Goal: Information Seeking & Learning: Find specific fact

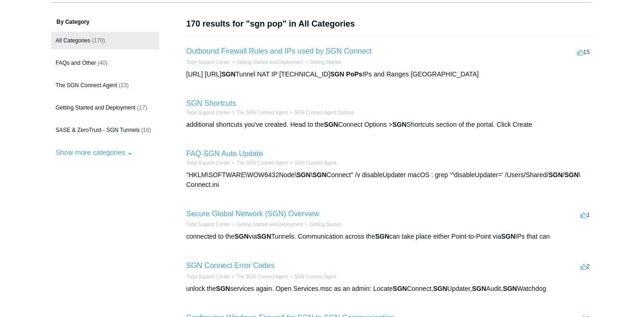
scroll to position [65, 0]
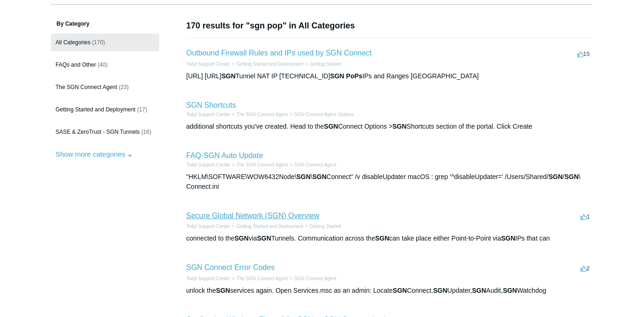
click at [245, 217] on link "Secure Global Network (SGN) Overview" at bounding box center [252, 216] width 133 height 8
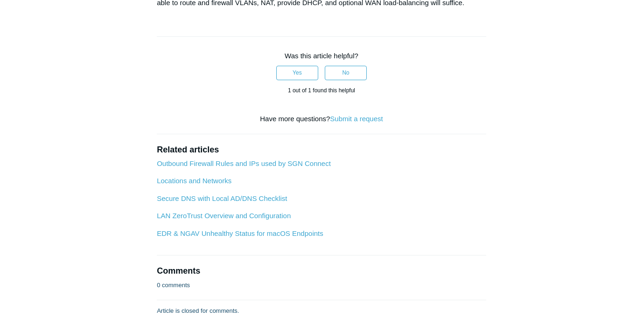
scroll to position [664, 0]
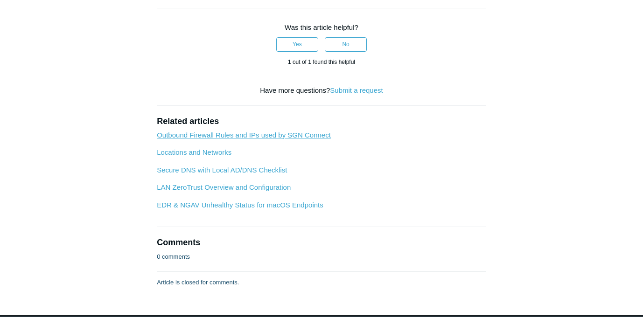
click at [243, 132] on link "Outbound Firewall Rules and IPs used by SGN Connect" at bounding box center [244, 135] width 174 height 8
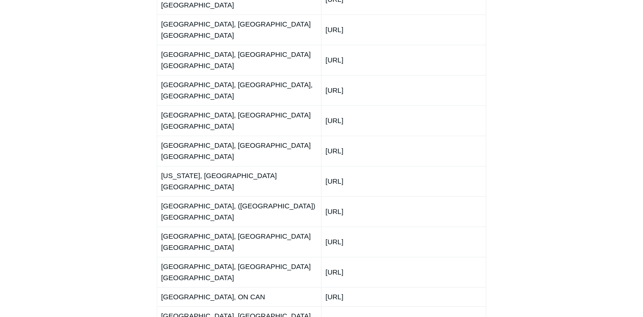
scroll to position [1293, 0]
drag, startPoint x: 382, startPoint y: 116, endPoint x: 307, endPoint y: 116, distance: 75.5
click at [307, 287] on tr "Toronto, ON CAN 192.111.93.0/24" at bounding box center [321, 296] width 329 height 19
copy tr "192.111.93.0/24"
drag, startPoint x: 379, startPoint y: 135, endPoint x: 347, endPoint y: 126, distance: 33.3
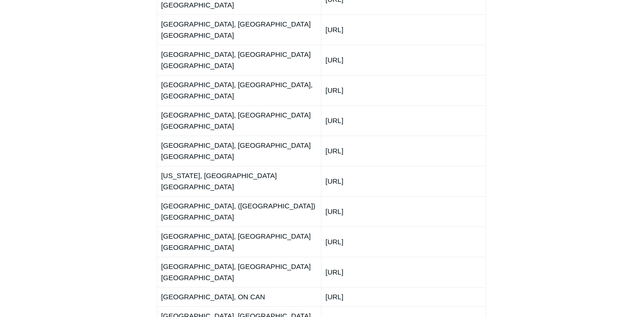
click at [317, 306] on tr "Vancouver, BC, CAN 216.122.28.0/24" at bounding box center [321, 321] width 329 height 30
click at [344, 306] on td "216.122.28.0/24" at bounding box center [403, 321] width 164 height 30
drag, startPoint x: 377, startPoint y: 138, endPoint x: 331, endPoint y: 139, distance: 46.6
click at [321, 306] on td "216.122.28.0/24" at bounding box center [403, 321] width 164 height 30
copy td "216.122.28.0/24"
